Goal: Task Accomplishment & Management: Manage account settings

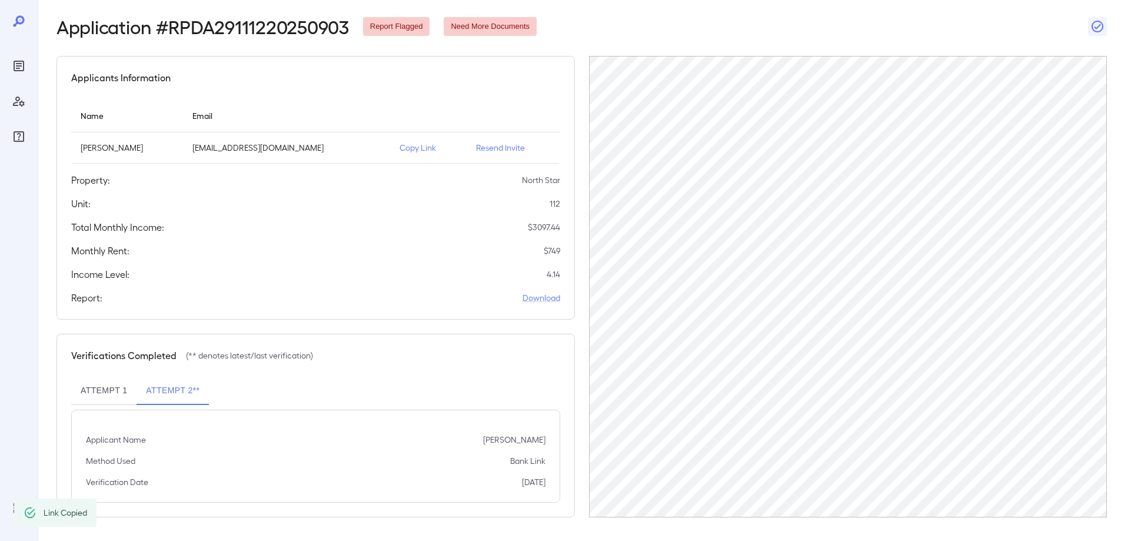
click at [19, 69] on icon "Reports" at bounding box center [19, 66] width 6 height 6
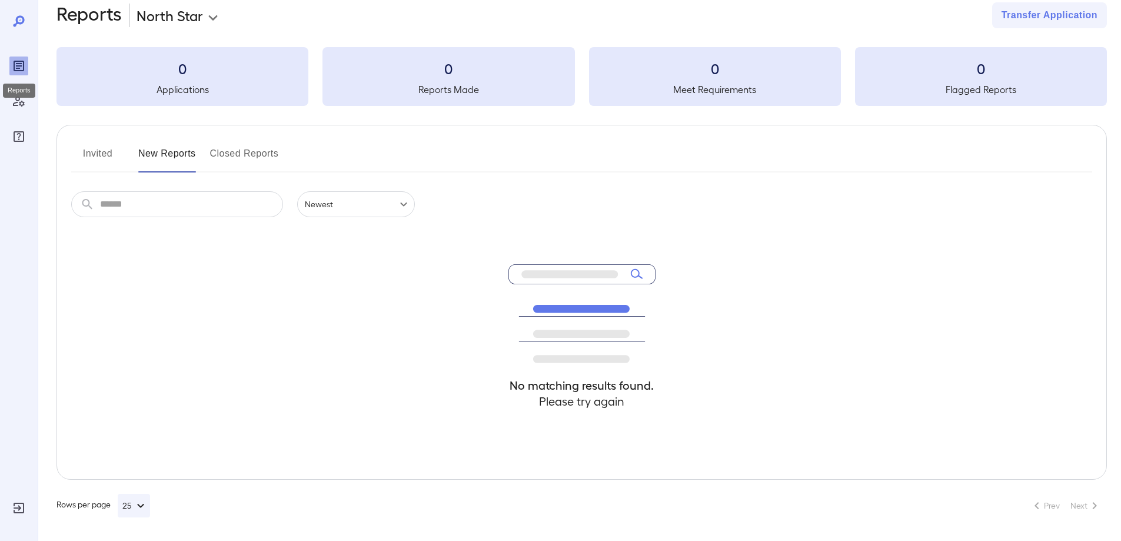
scroll to position [21, 0]
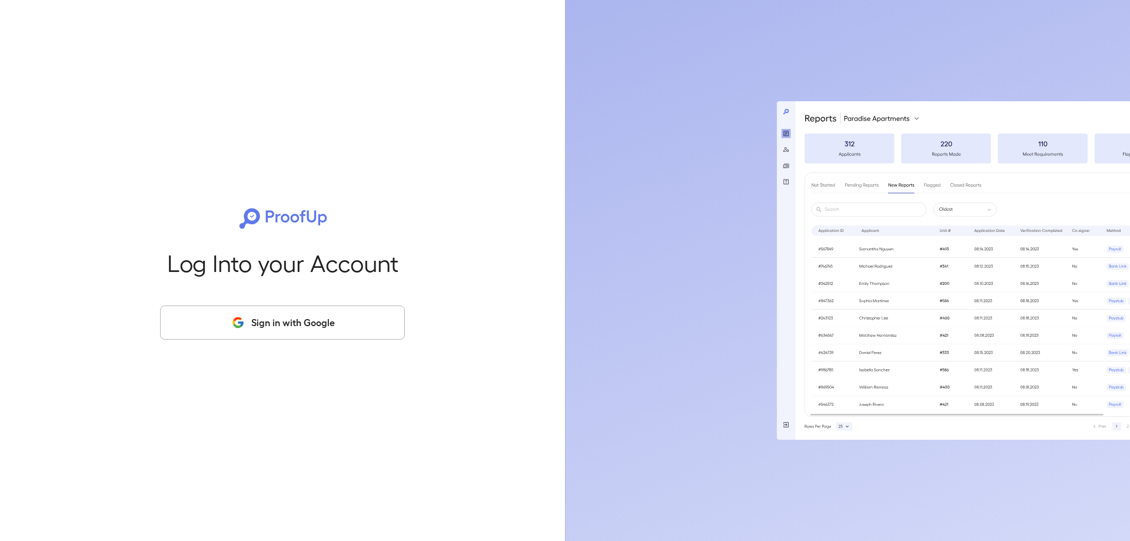
click at [262, 314] on button "Sign in with Google" at bounding box center [282, 323] width 245 height 34
